Goal: Information Seeking & Learning: Find specific fact

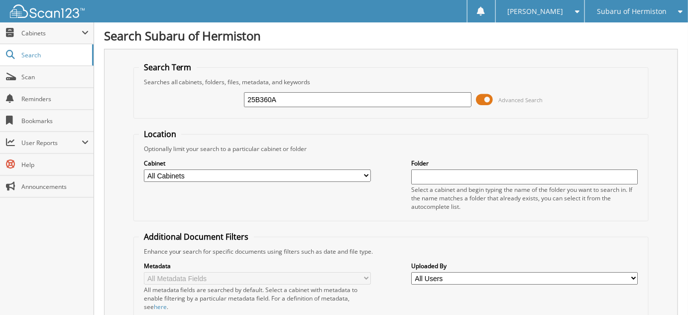
type input "25B360A"
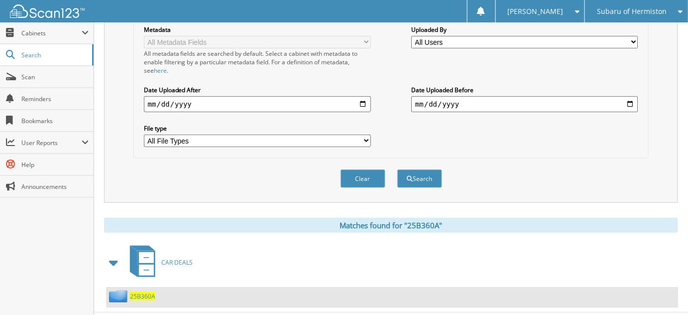
scroll to position [251, 0]
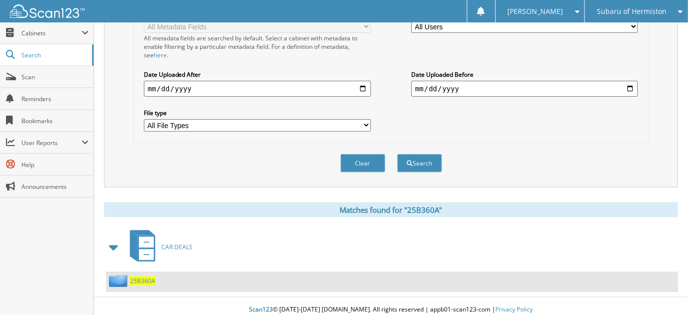
click at [141, 279] on div "25B360A" at bounding box center [131, 280] width 48 height 12
click at [147, 274] on div "25B360A" at bounding box center [131, 280] width 48 height 12
click at [147, 276] on span "25B360A" at bounding box center [142, 280] width 25 height 8
